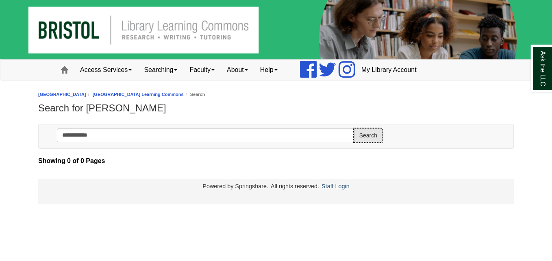
click at [366, 135] on button "Search" at bounding box center [368, 136] width 28 height 14
click at [132, 92] on link "[GEOGRAPHIC_DATA] Learning Commons" at bounding box center [138, 94] width 91 height 5
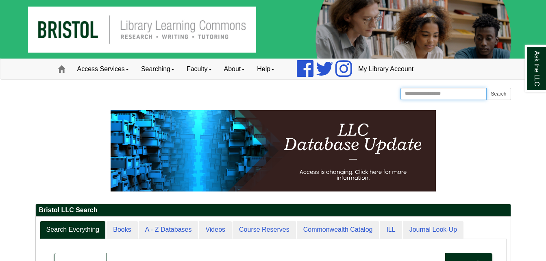
click at [462, 100] on input "Search the Website" at bounding box center [444, 94] width 87 height 12
type input "**********"
click at [503, 93] on button "Search" at bounding box center [498, 94] width 24 height 12
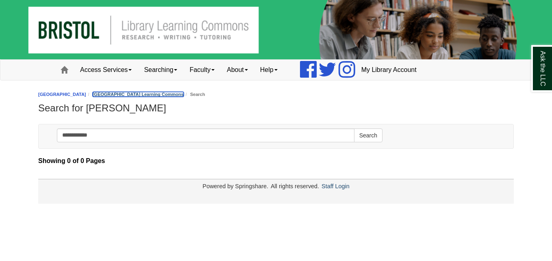
click at [140, 92] on link "[GEOGRAPHIC_DATA] Learning Commons" at bounding box center [138, 94] width 91 height 5
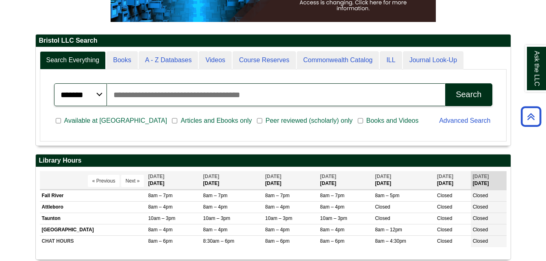
scroll to position [98, 475]
click at [229, 100] on input "Search articles, books, journals & more" at bounding box center [276, 94] width 339 height 23
type input "**********"
click at [476, 98] on div "Search" at bounding box center [469, 94] width 26 height 9
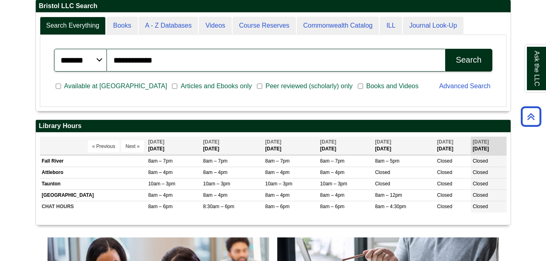
scroll to position [204, 0]
